Goal: Task Accomplishment & Management: Manage account settings

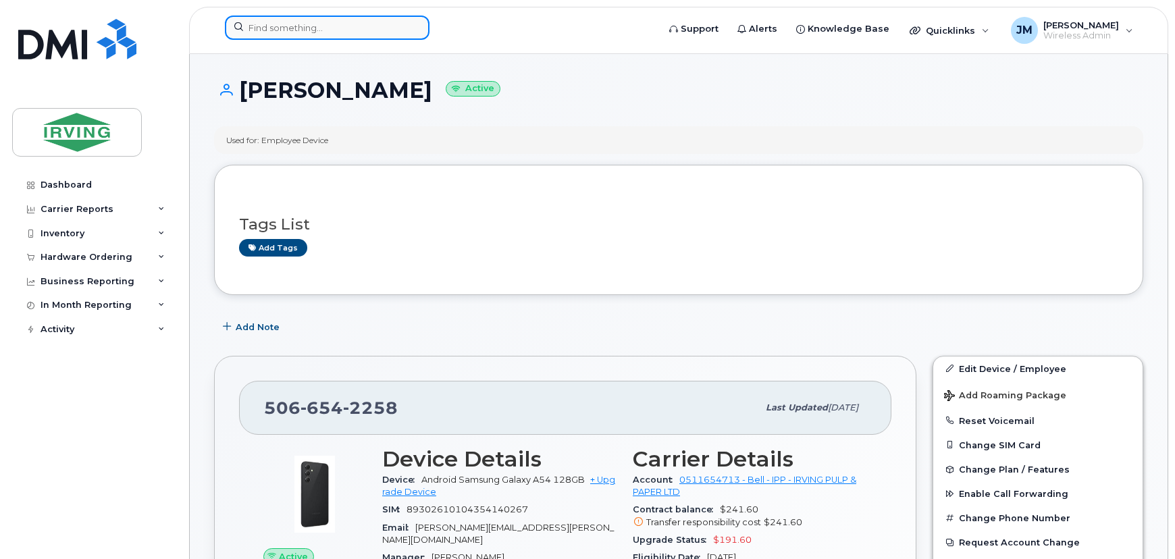
click at [296, 21] on input at bounding box center [327, 28] width 205 height 24
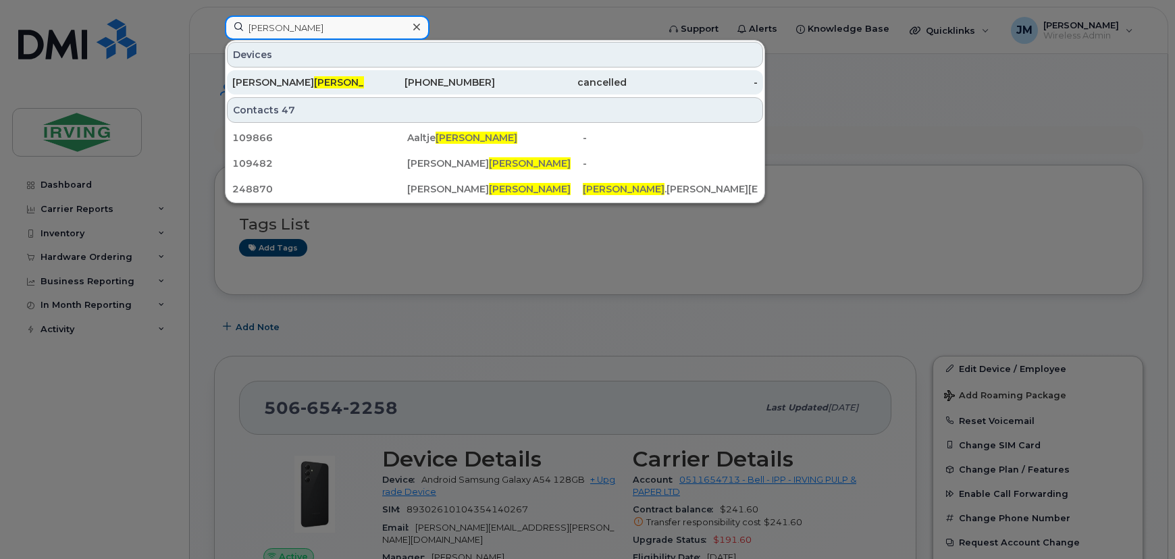
type input "chapman"
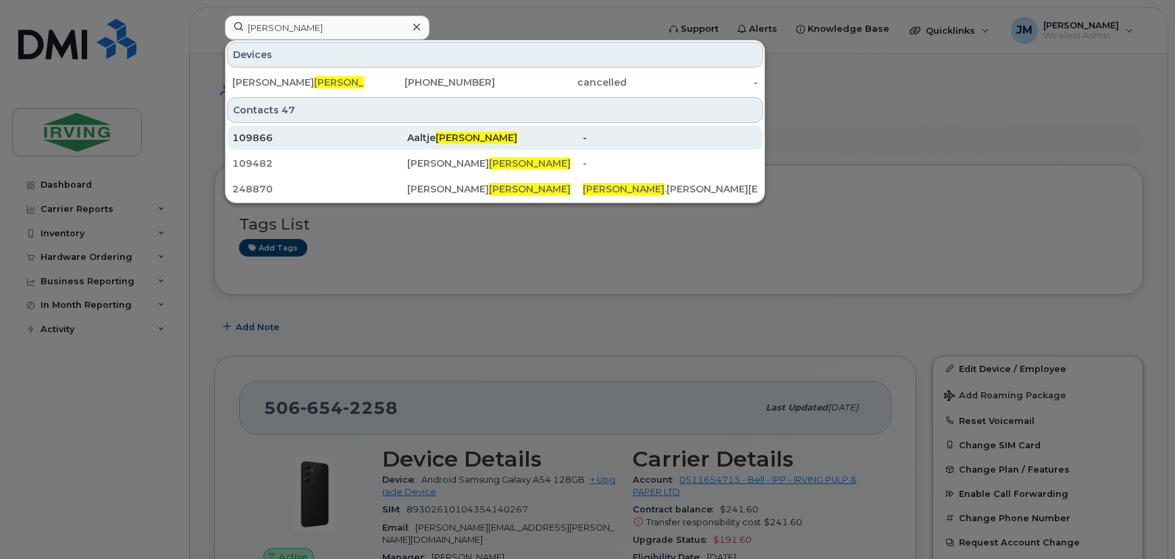
drag, startPoint x: 291, startPoint y: 80, endPoint x: 634, endPoint y: 146, distance: 349.3
click at [314, 80] on span "Chapman" at bounding box center [355, 82] width 82 height 12
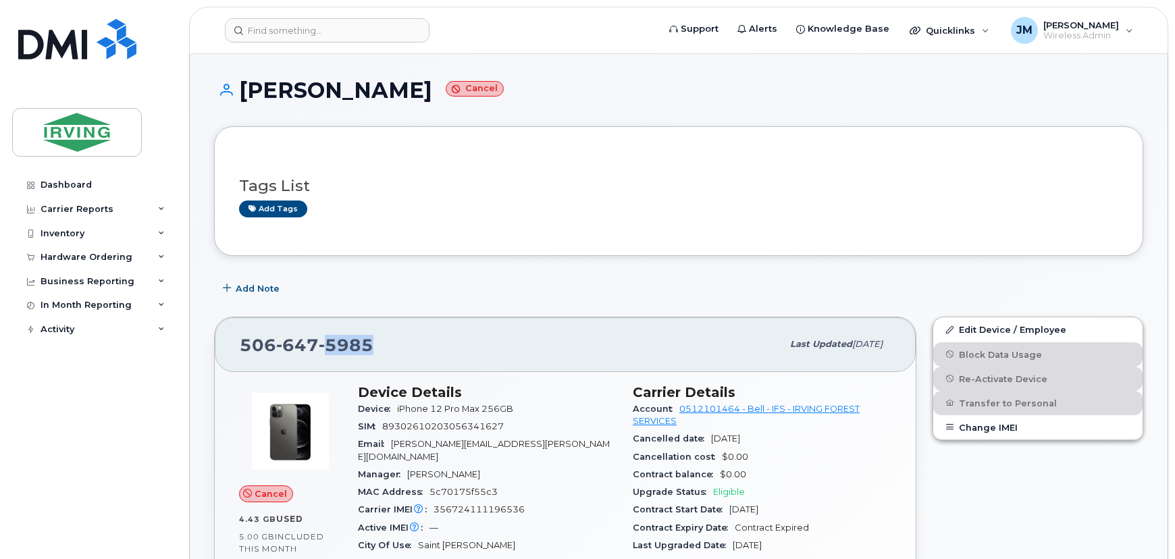
drag, startPoint x: 369, startPoint y: 343, endPoint x: 324, endPoint y: 343, distance: 45.9
click at [324, 343] on span "5985" at bounding box center [346, 345] width 55 height 20
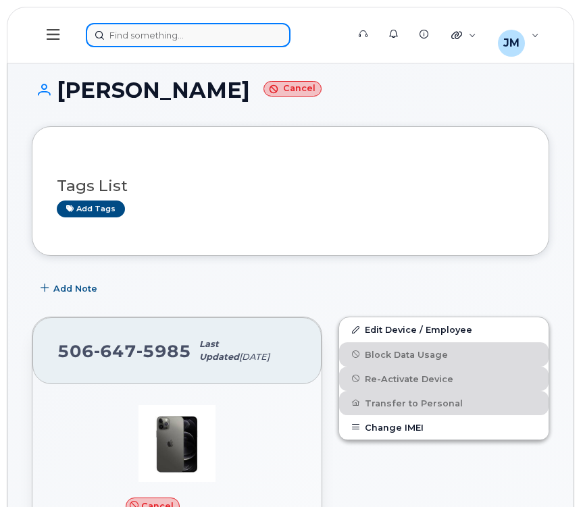
click at [226, 35] on div at bounding box center [212, 35] width 253 height 24
paste input "5062719724"
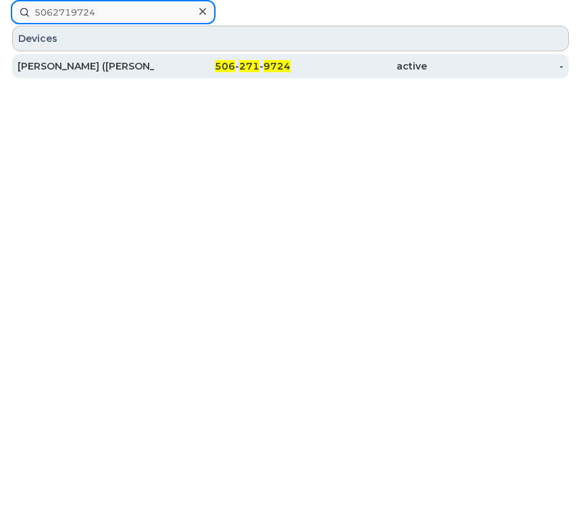
type input "5062719724"
click at [95, 72] on div "Genaro (JayR) Ortega" at bounding box center [86, 66] width 136 height 14
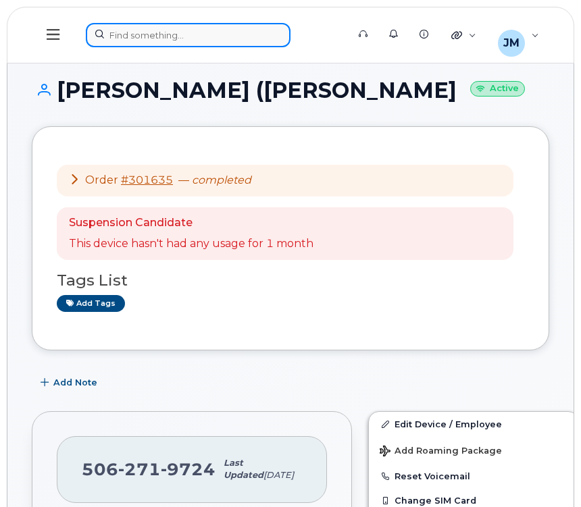
click at [194, 31] on div at bounding box center [212, 35] width 253 height 24
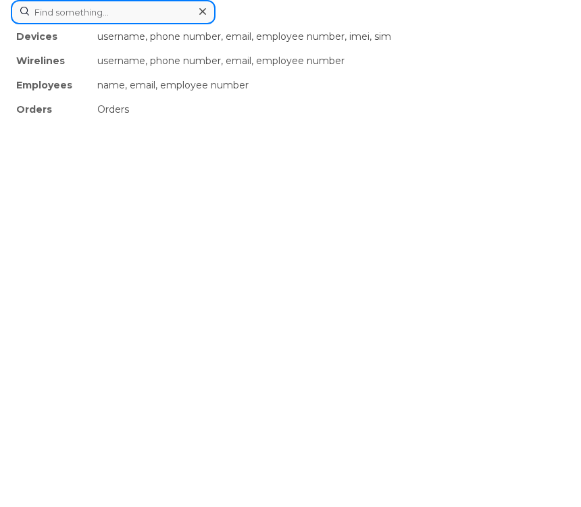
paste input "5063131490"
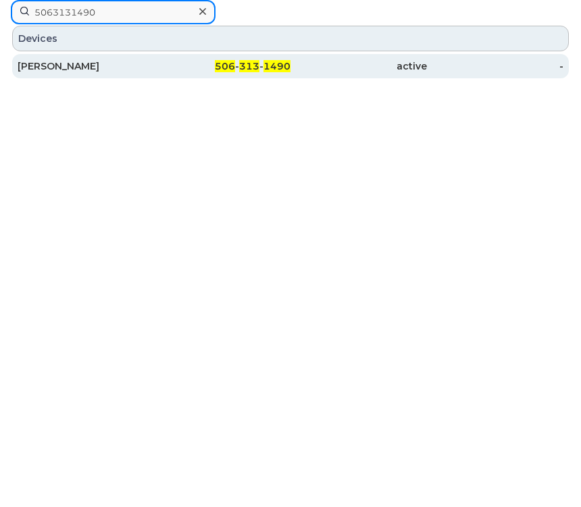
type input "5063131490"
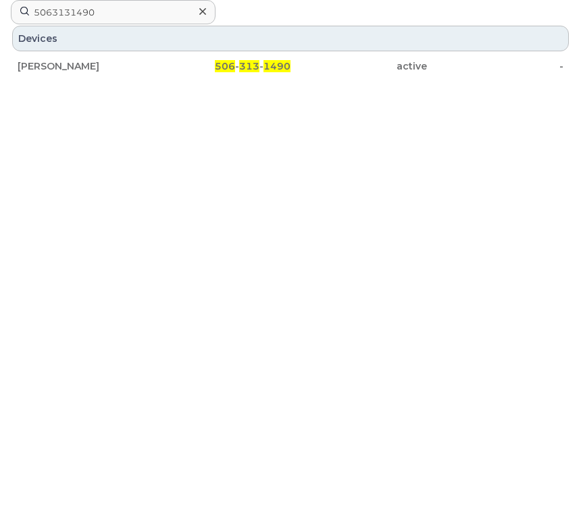
drag, startPoint x: 137, startPoint y: 71, endPoint x: 134, endPoint y: 81, distance: 10.7
click at [137, 71] on div "[PERSON_NAME]" at bounding box center [86, 66] width 136 height 14
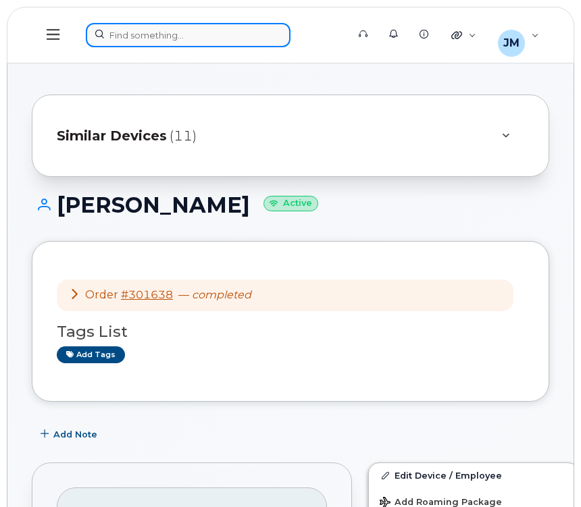
click at [203, 40] on div at bounding box center [212, 35] width 253 height 24
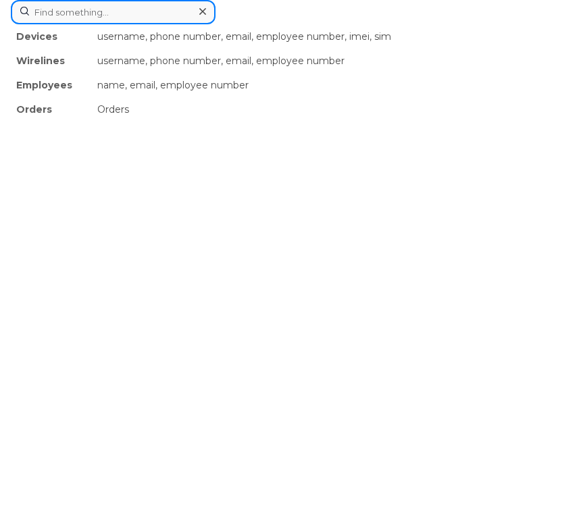
paste input "5063494897"
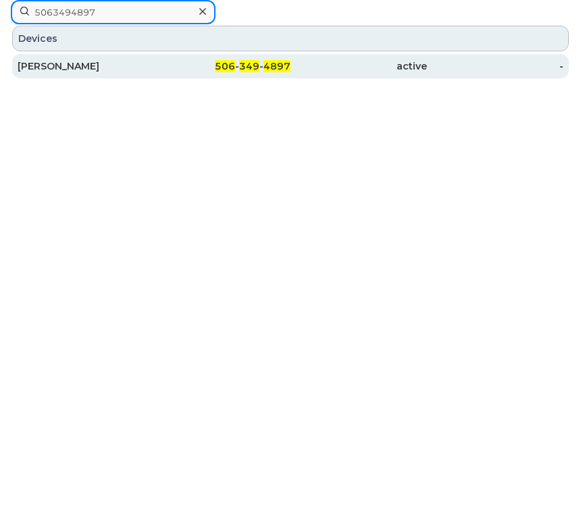
type input "5063494897"
click at [155, 67] on div "506 - 349 - 4897" at bounding box center [222, 66] width 136 height 14
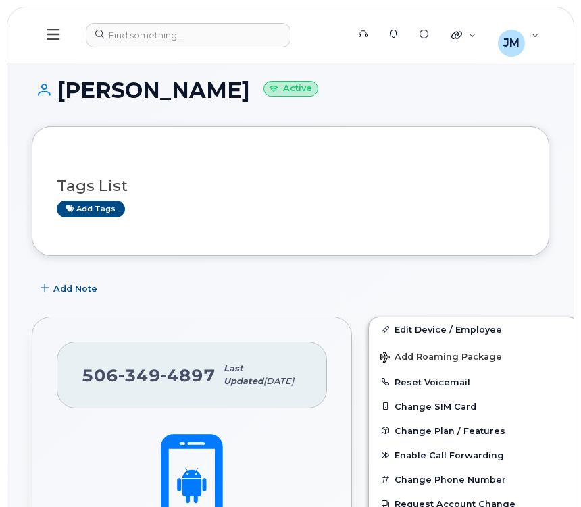
drag, startPoint x: 306, startPoint y: 91, endPoint x: 62, endPoint y: 99, distance: 244.0
click at [62, 99] on h1 "[PERSON_NAME] Active" at bounding box center [290, 90] width 517 height 24
copy h1 "[PERSON_NAME]"
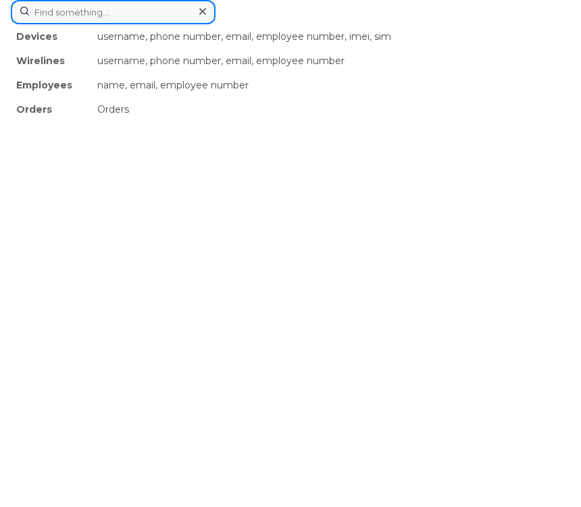
click at [179, 24] on div "Devices username, phone number, email, employee number, imei, sim Wirelines use…" at bounding box center [290, 12] width 559 height 24
paste input "5062719435"
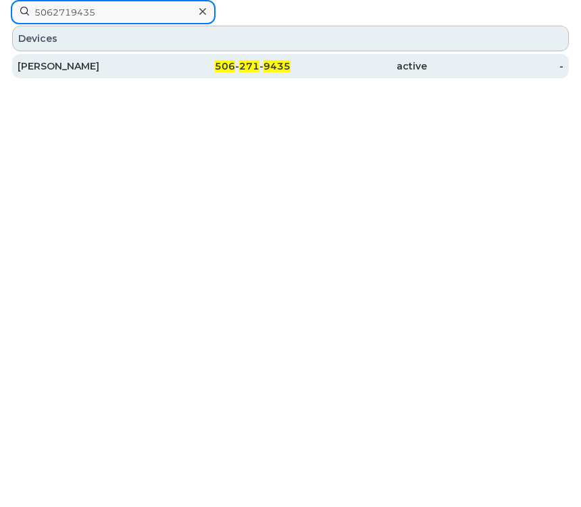
type input "5062719435"
click at [124, 69] on div "[PERSON_NAME]" at bounding box center [86, 66] width 136 height 14
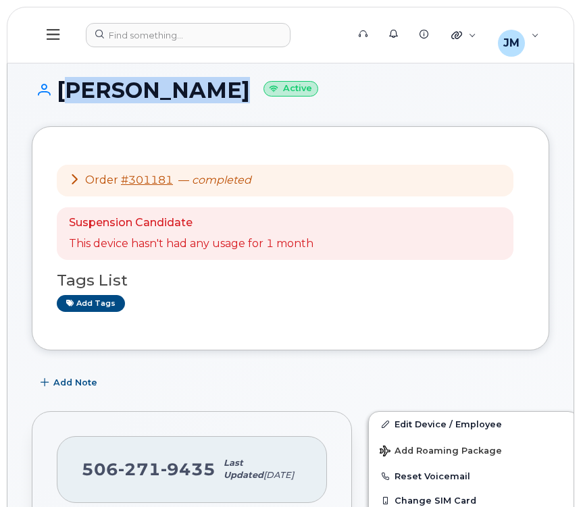
drag, startPoint x: 213, startPoint y: 90, endPoint x: 55, endPoint y: 96, distance: 158.9
click at [55, 96] on h1 "Robert Moore Active" at bounding box center [290, 90] width 517 height 24
copy h1 "Robert Moore"
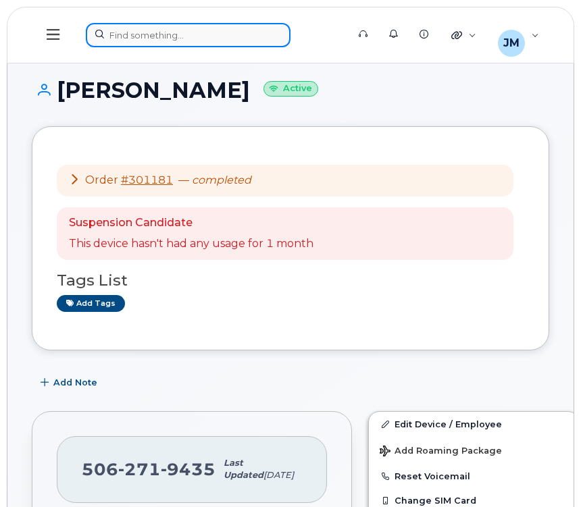
click at [193, 27] on div at bounding box center [212, 35] width 253 height 24
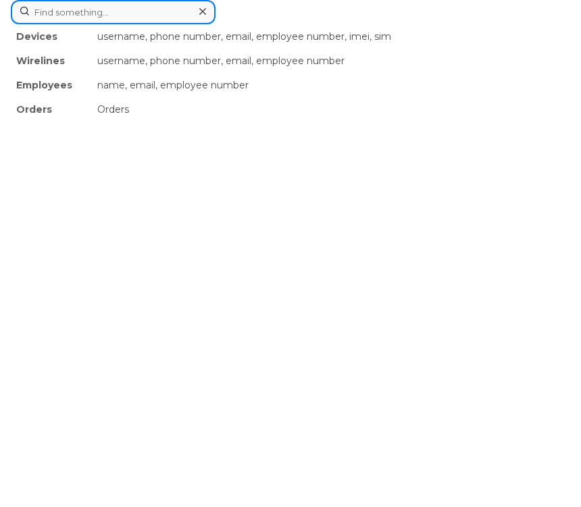
click at [115, 11] on input at bounding box center [113, 12] width 205 height 24
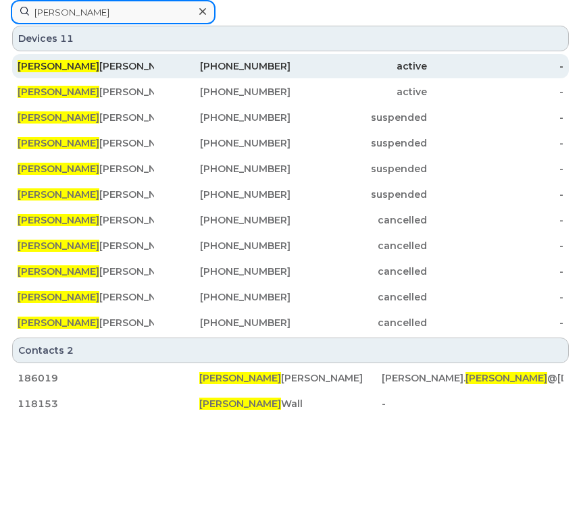
type input "janey"
click at [285, 67] on div "506-313-1490" at bounding box center [222, 66] width 136 height 14
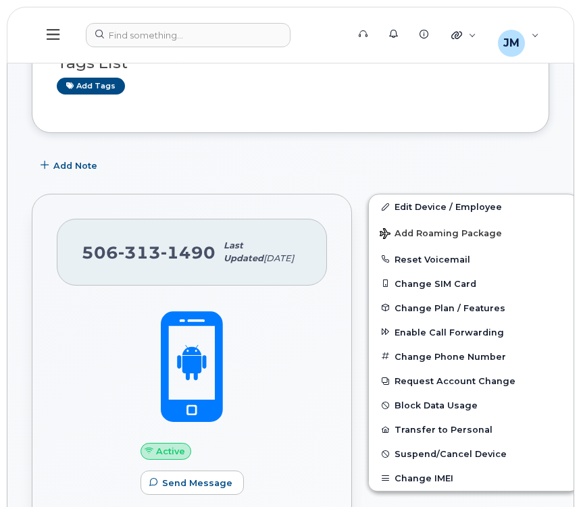
scroll to position [368, 0]
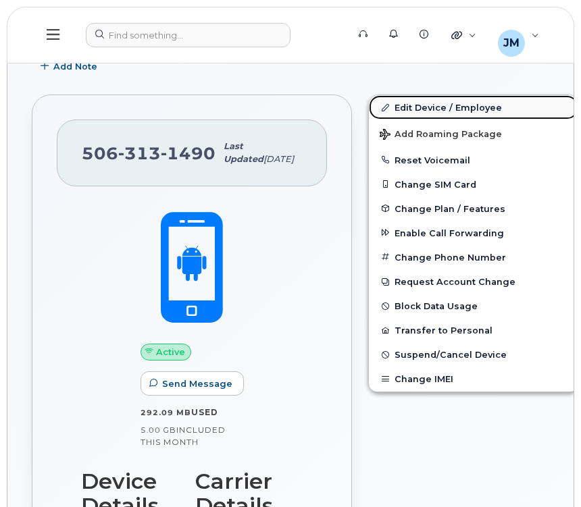
click at [430, 109] on link "Edit Device / Employee" at bounding box center [473, 107] width 209 height 24
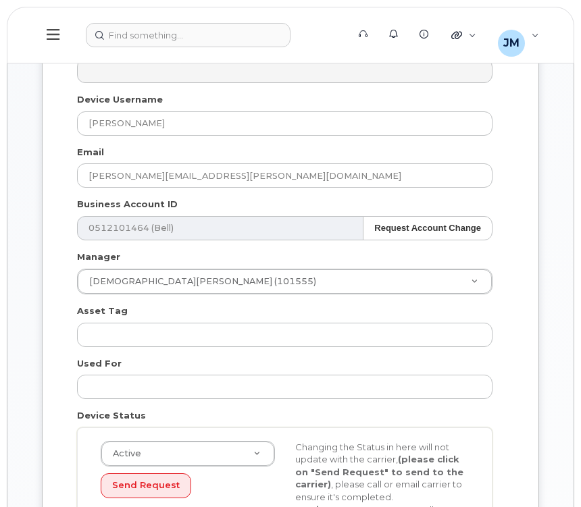
scroll to position [736, 0]
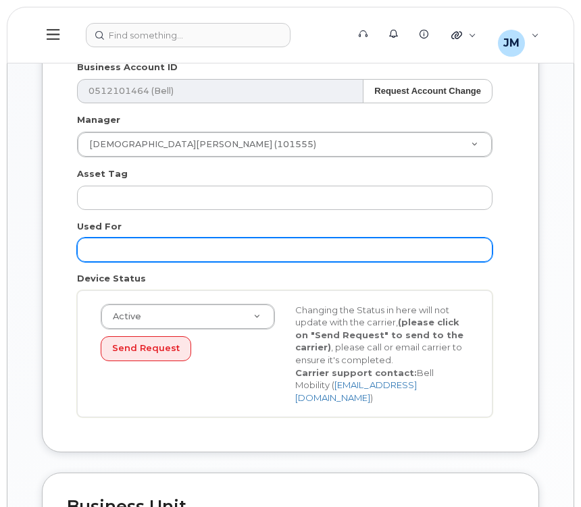
click at [239, 255] on input "text" at bounding box center [284, 250] width 415 height 24
type input "Employee Device"
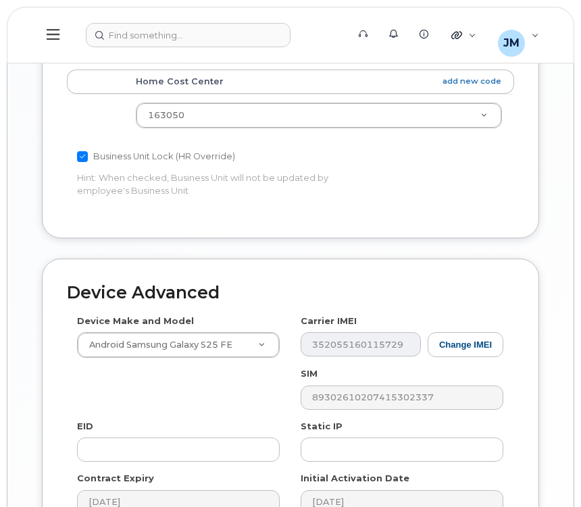
scroll to position [1441, 0]
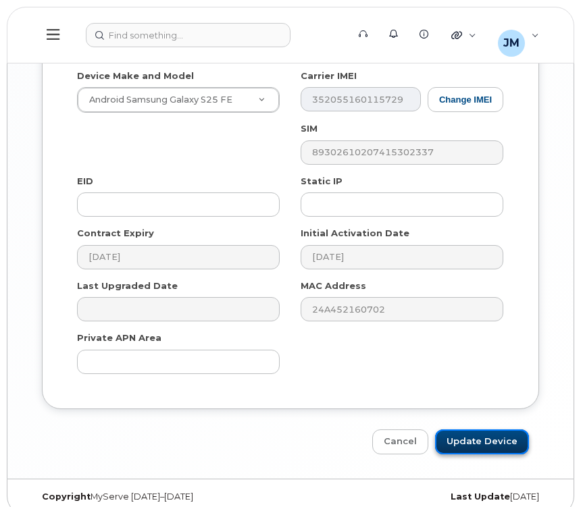
click at [478, 431] on input "Update Device" at bounding box center [482, 442] width 94 height 25
type input "Saving..."
